Goal: Transaction & Acquisition: Obtain resource

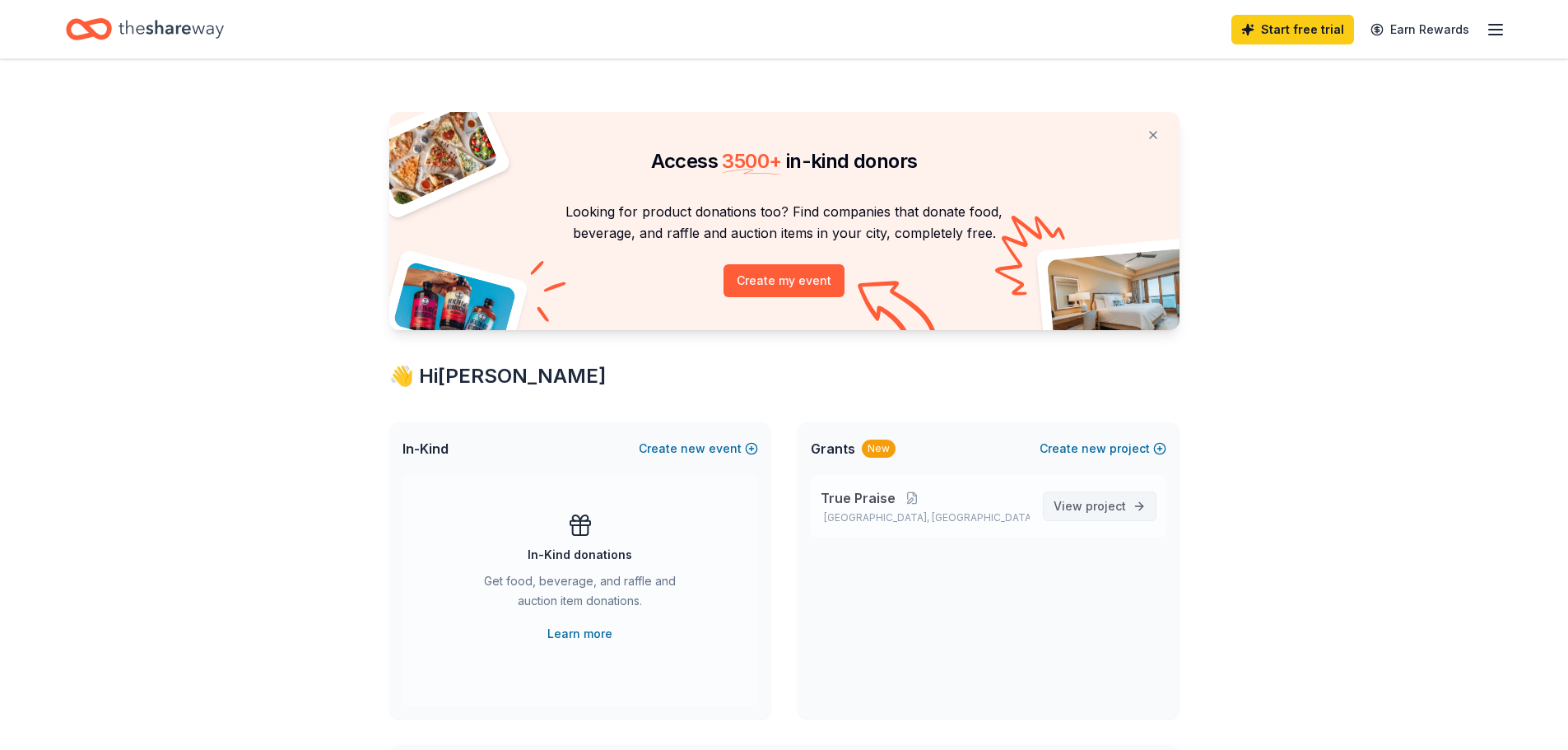
click at [1115, 506] on span "project" at bounding box center [1105, 506] width 40 height 14
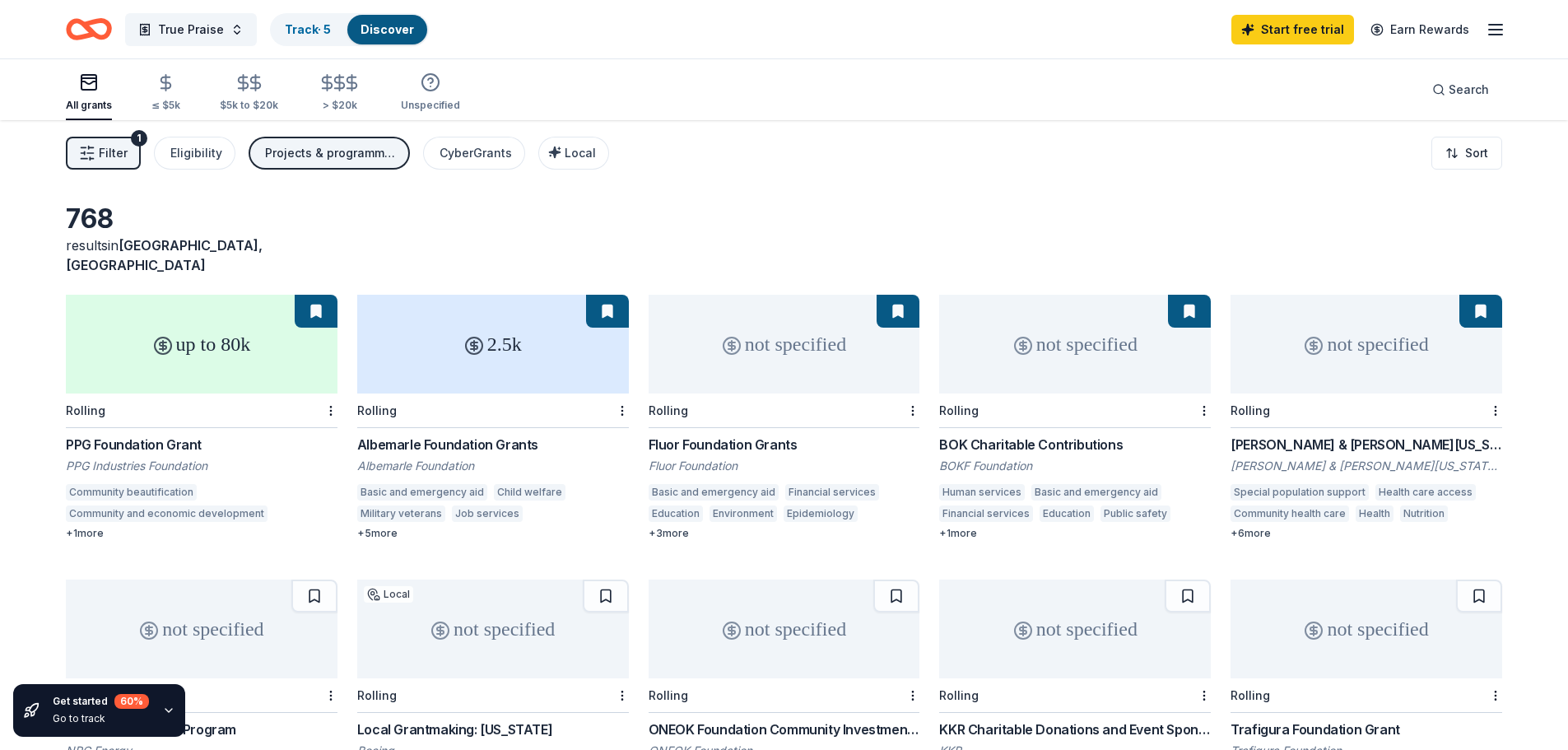
click at [371, 526] on div "+ 5 more" at bounding box center [492, 532] width 272 height 13
drag, startPoint x: 300, startPoint y: 28, endPoint x: 307, endPoint y: 40, distance: 13.9
click at [300, 28] on link "Track · 5" at bounding box center [307, 29] width 46 height 14
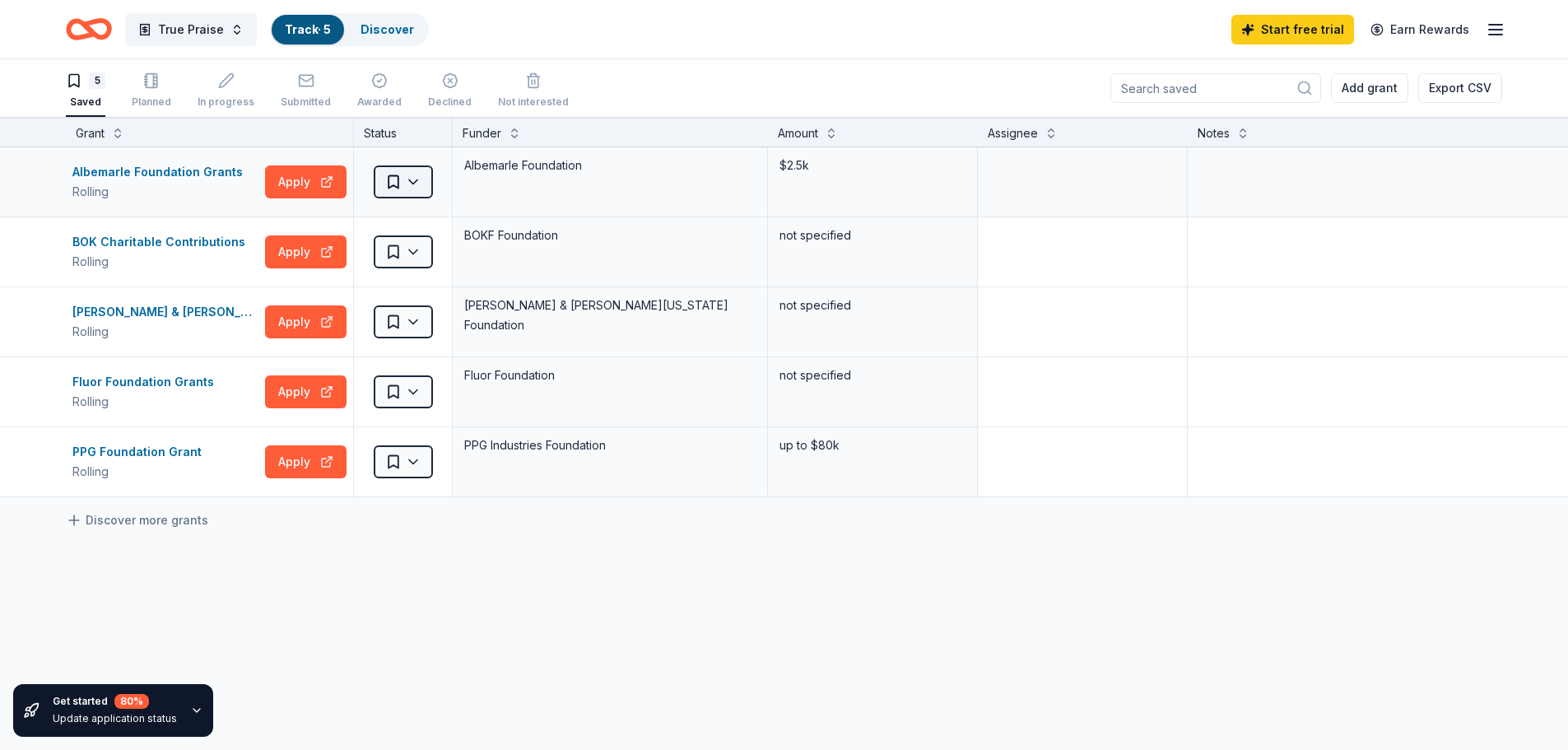
click at [413, 179] on html "True Praise Track · 5 Discover Start free trial Earn Rewards 5 Saved Planned In…" at bounding box center [784, 375] width 1568 height 750
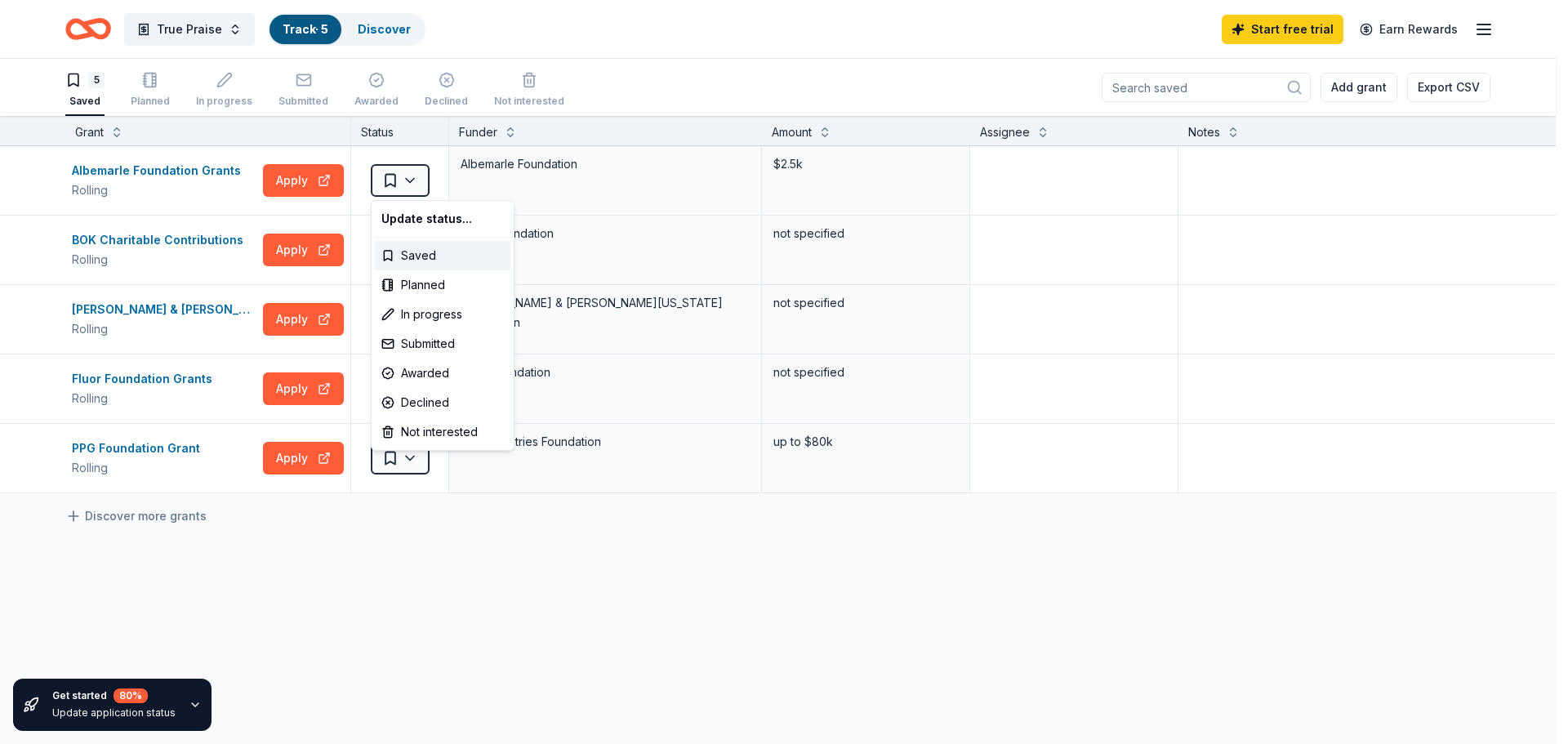
click at [298, 252] on html "True Praise Track · 5 Discover Start free trial Earn Rewards 5 Saved Planned In…" at bounding box center [784, 372] width 1568 height 744
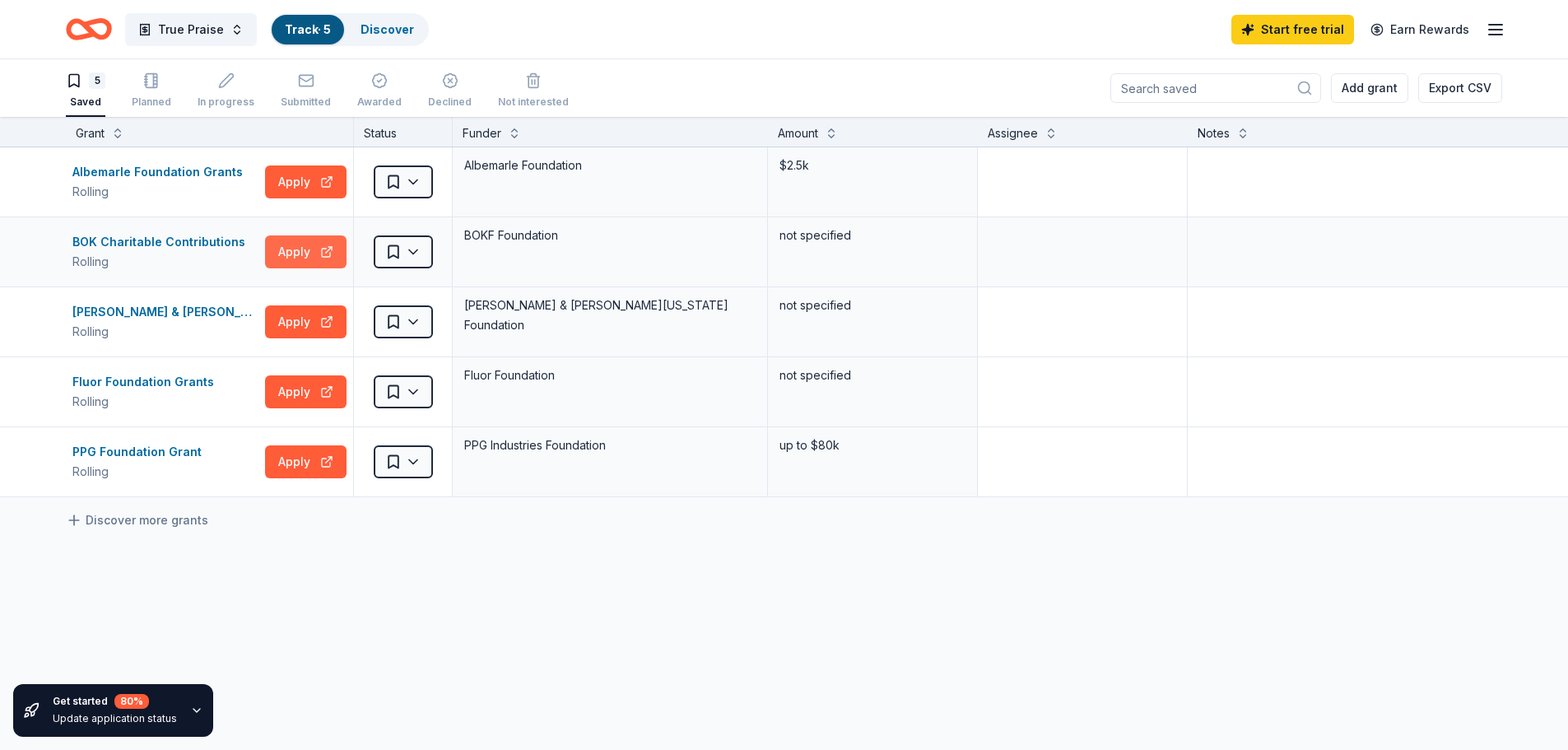
click at [300, 247] on button "Apply" at bounding box center [305, 252] width 81 height 33
